Goal: Book appointment/travel/reservation

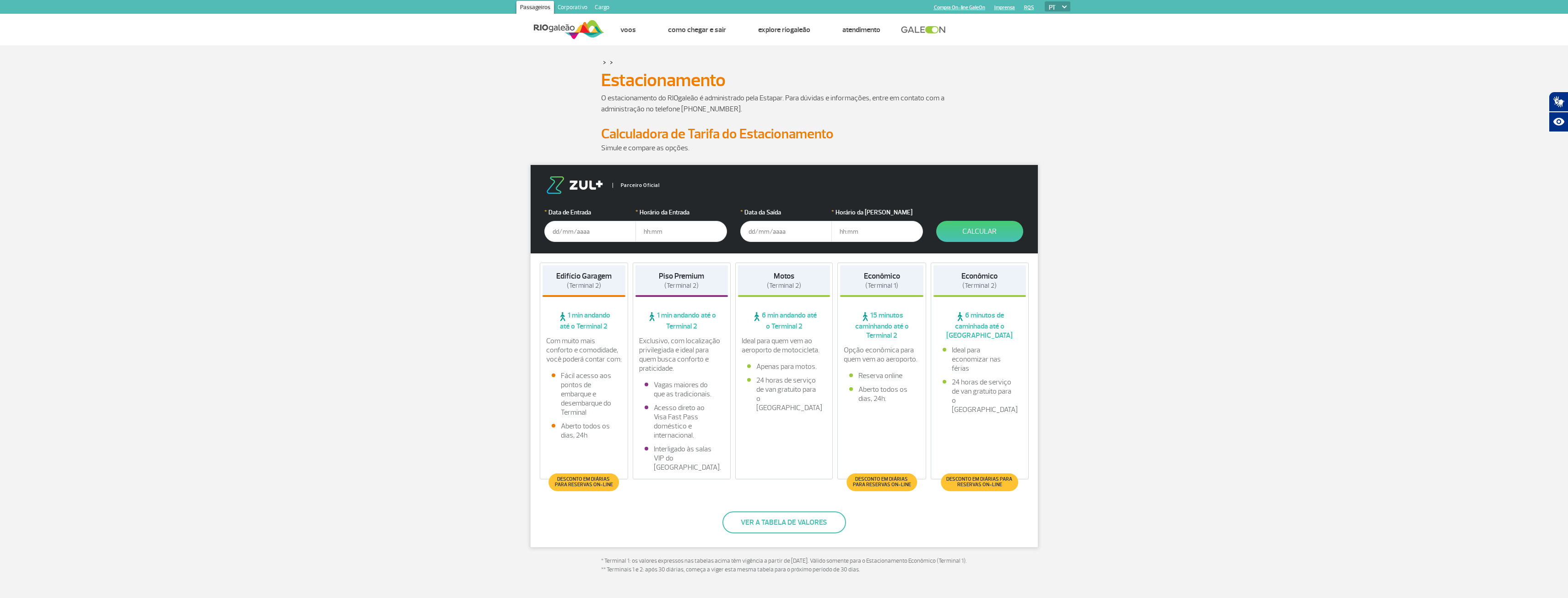
click at [579, 235] on input "text" at bounding box center [590, 231] width 91 height 21
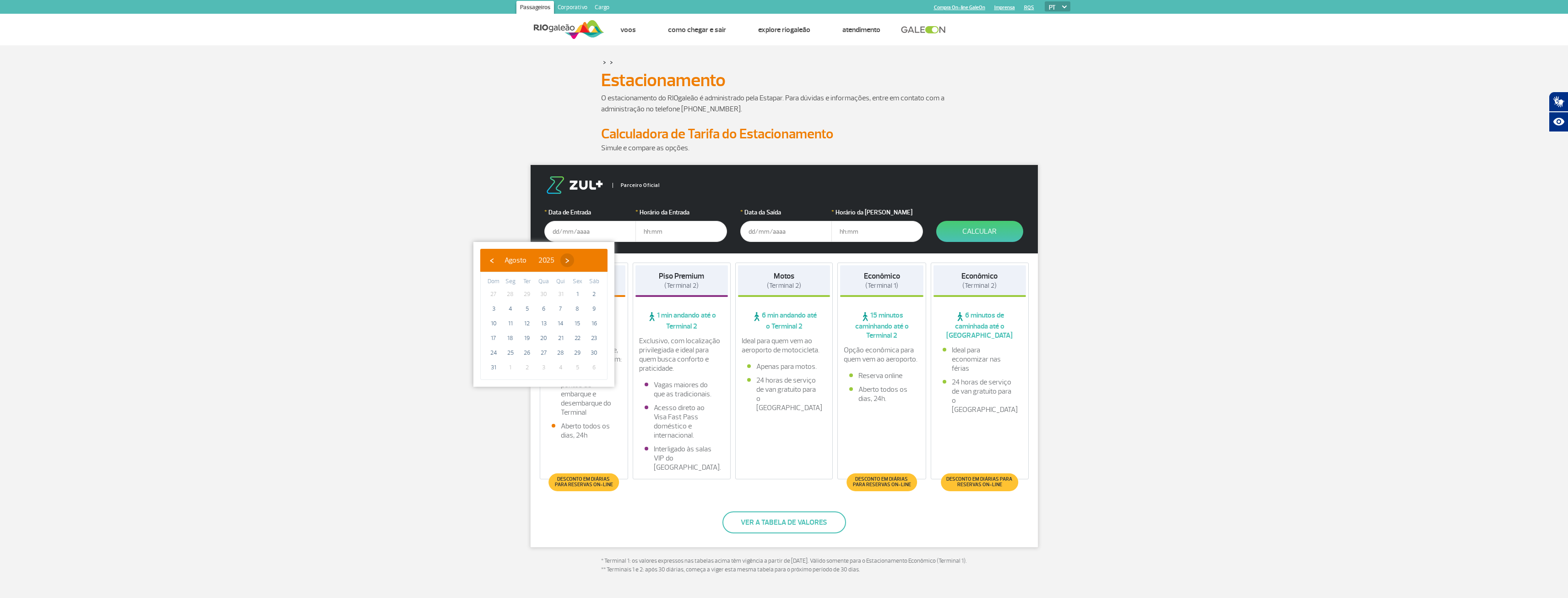
click at [574, 257] on span "›" at bounding box center [568, 260] width 14 height 14
click at [559, 293] on span "4" at bounding box center [561, 294] width 15 height 15
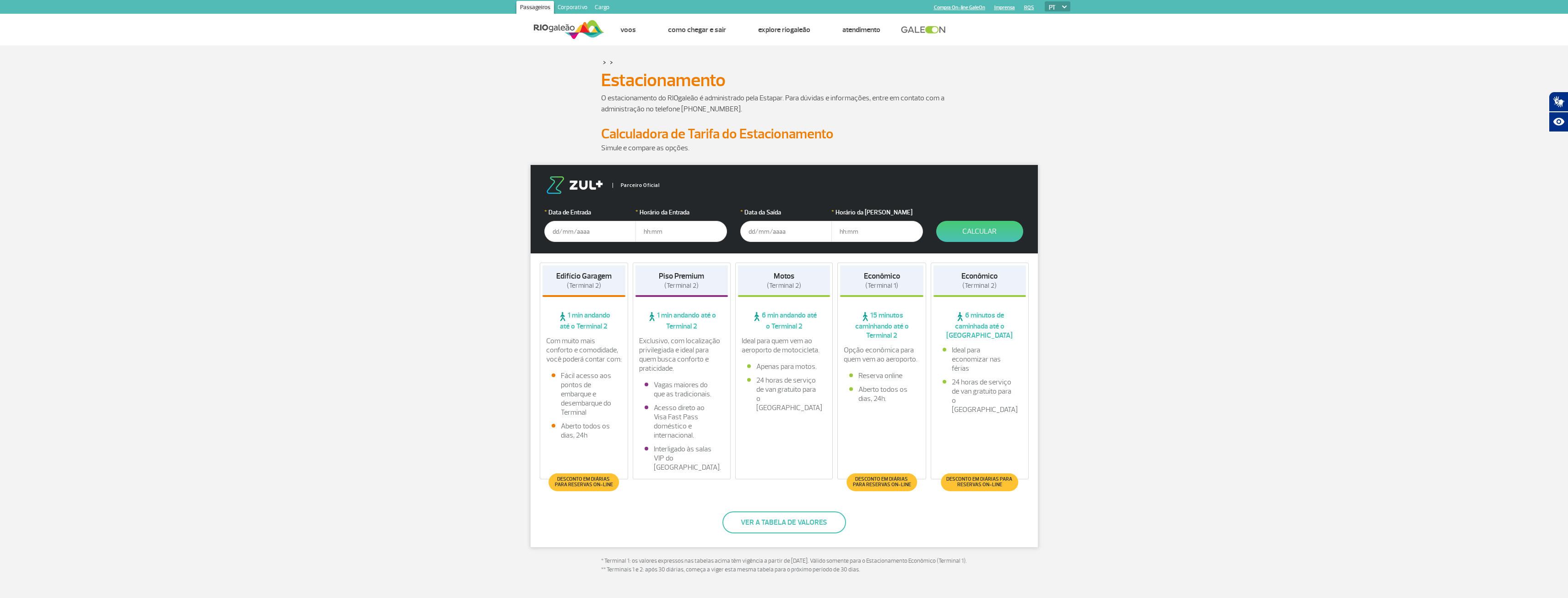
type input "[DATE]"
click at [655, 227] on input "text" at bounding box center [681, 231] width 91 height 21
type input "9"
type input "20:00"
click at [754, 228] on input "text" at bounding box center [786, 231] width 91 height 21
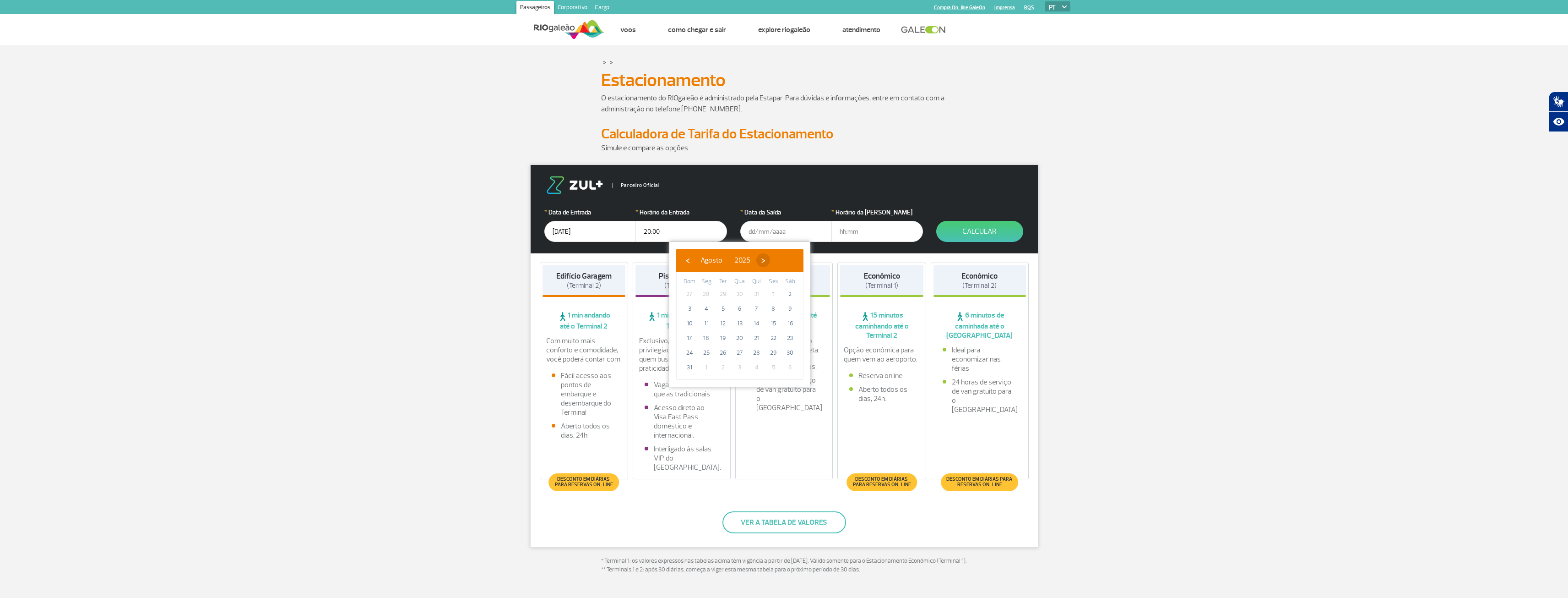
click at [770, 258] on span "›" at bounding box center [763, 260] width 14 height 14
click at [738, 321] on span "17" at bounding box center [739, 323] width 15 height 15
type input "[DATE]"
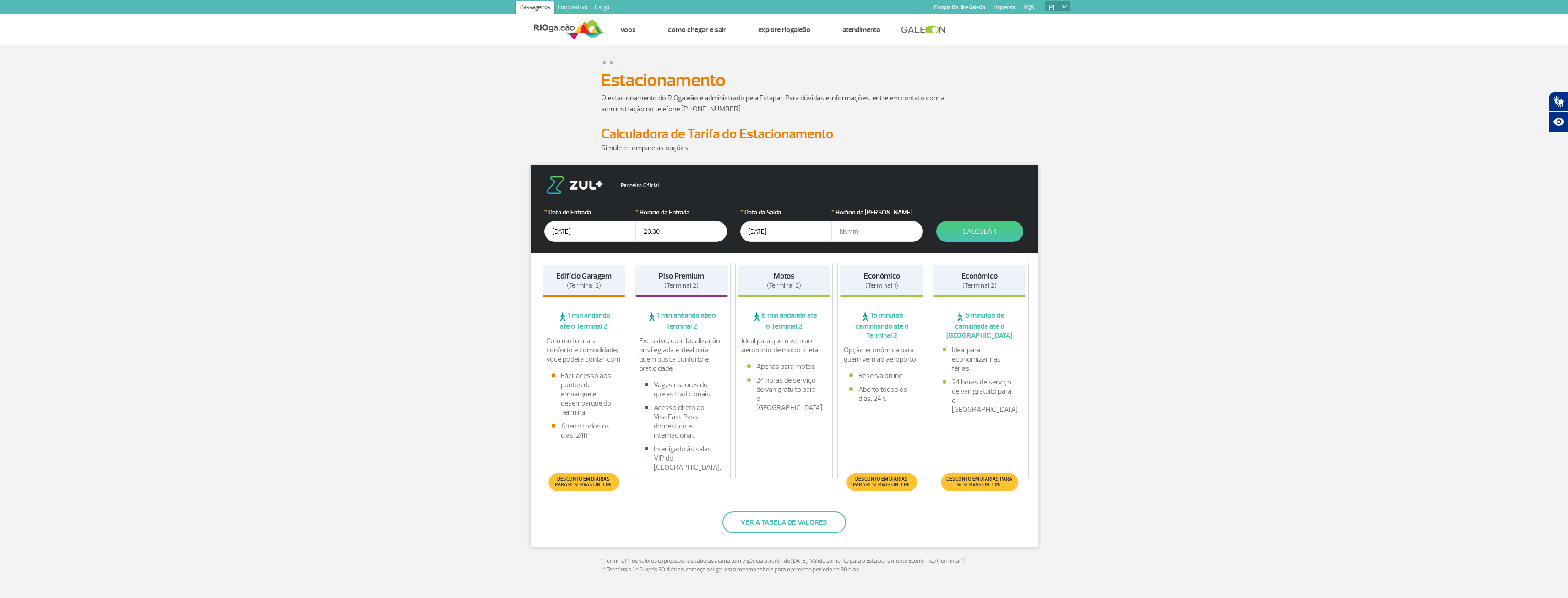
click at [869, 232] on input "text" at bounding box center [877, 231] width 91 height 21
type input "12:00"
click at [1004, 232] on button "Calcular" at bounding box center [980, 231] width 87 height 21
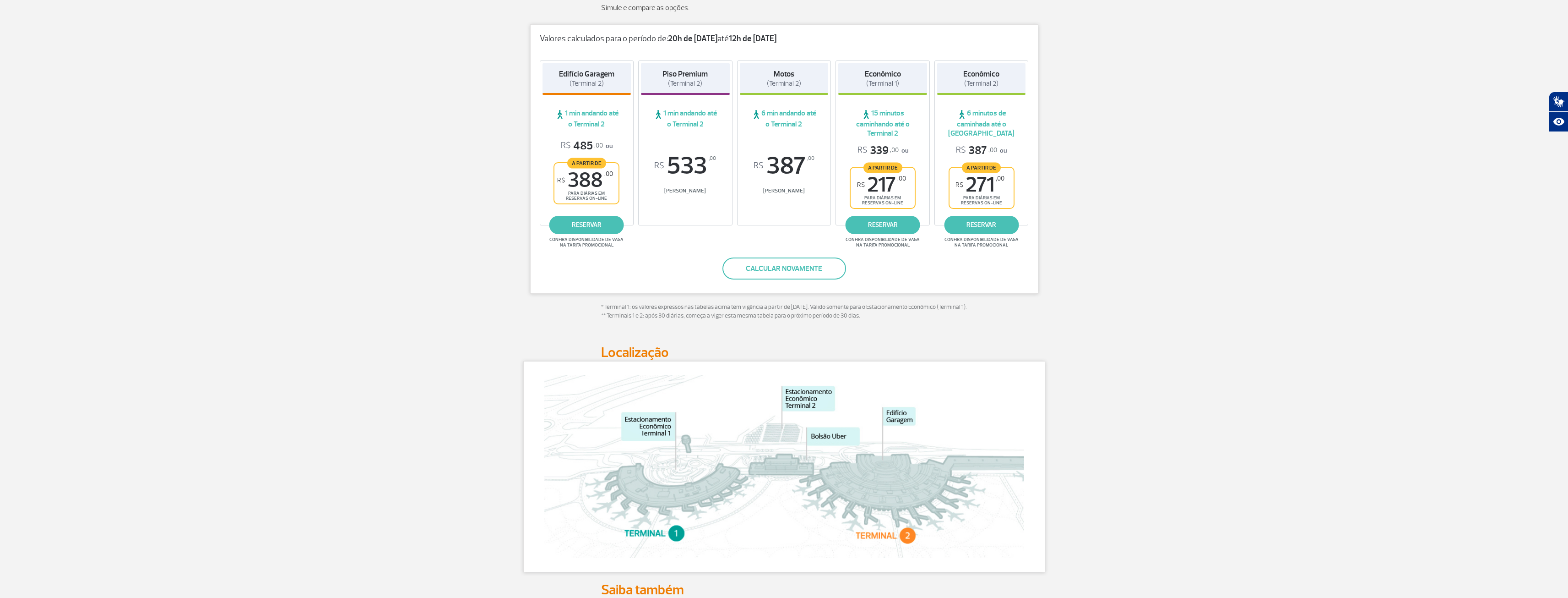
scroll to position [137, 0]
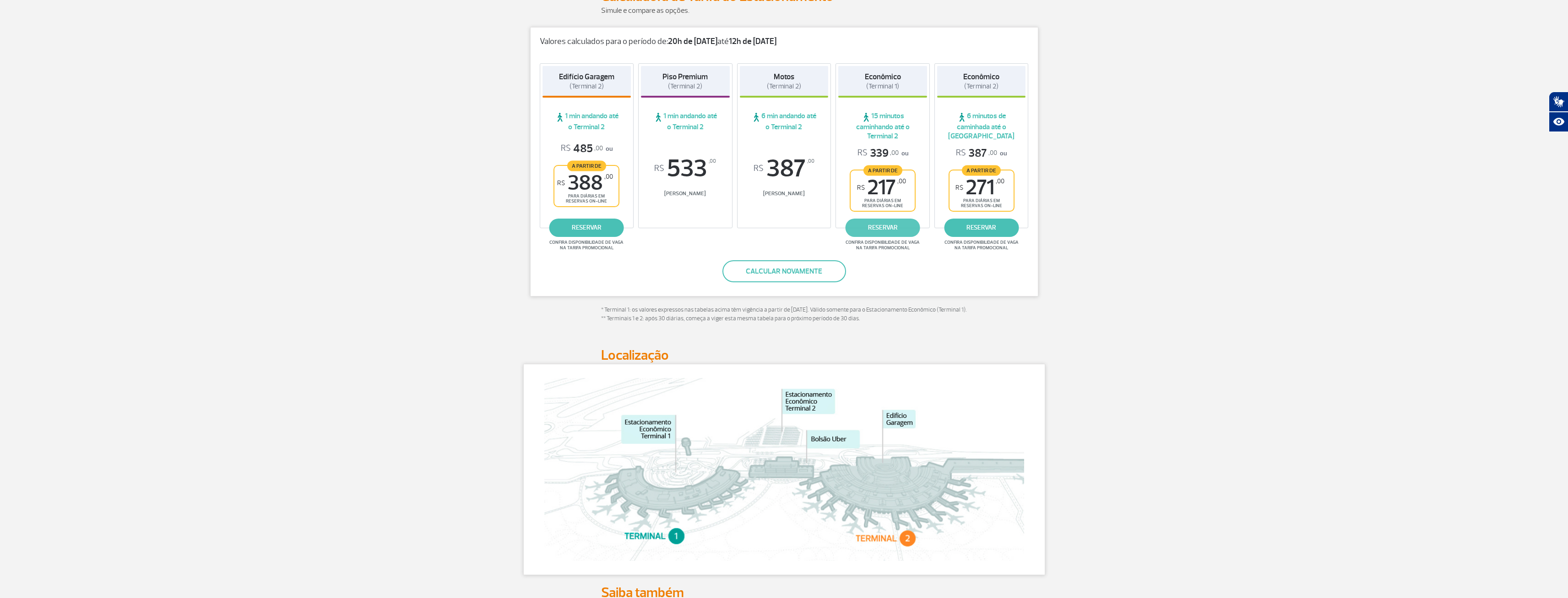
click at [877, 226] on link "reservar" at bounding box center [883, 227] width 75 height 18
click at [887, 229] on link "reservar" at bounding box center [883, 227] width 75 height 18
